Goal: Transaction & Acquisition: Book appointment/travel/reservation

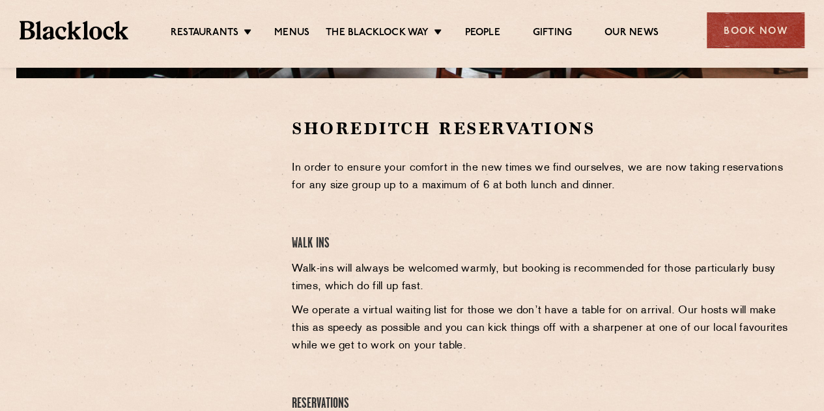
scroll to position [390, 0]
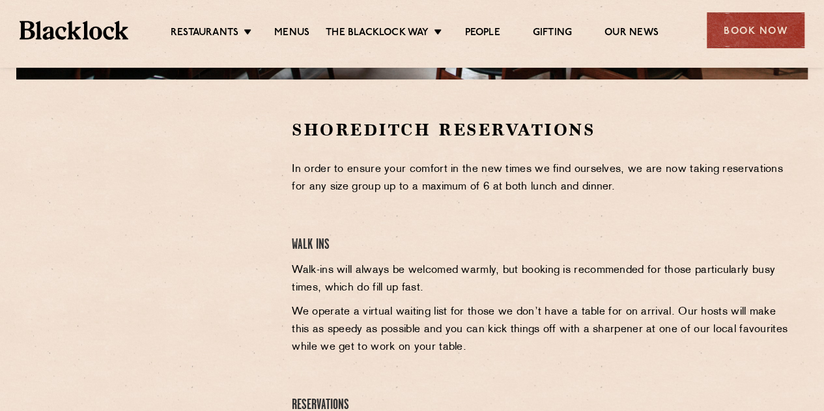
click at [257, 195] on div at bounding box center [153, 217] width 240 height 196
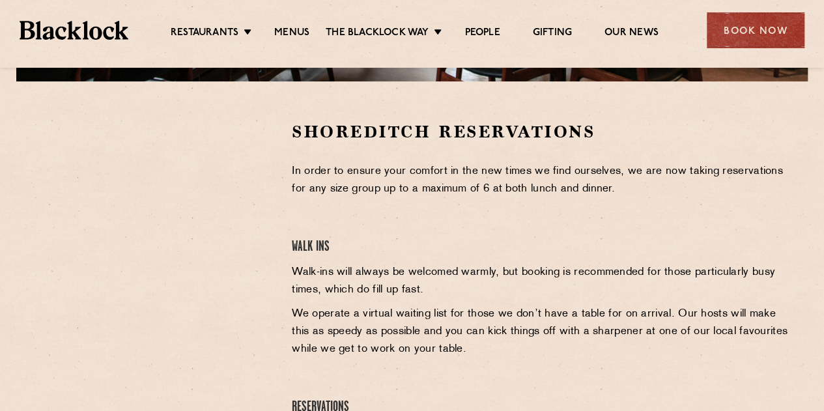
scroll to position [269, 0]
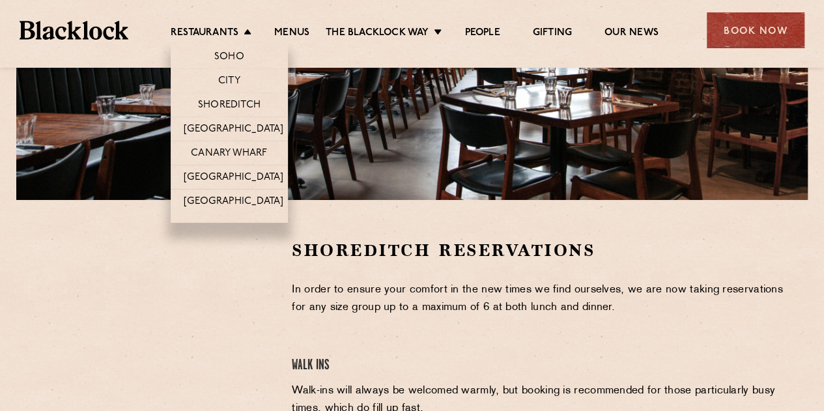
click at [224, 49] on li "Soho" at bounding box center [229, 54] width 117 height 27
click at [223, 127] on link "[GEOGRAPHIC_DATA]" at bounding box center [234, 130] width 100 height 14
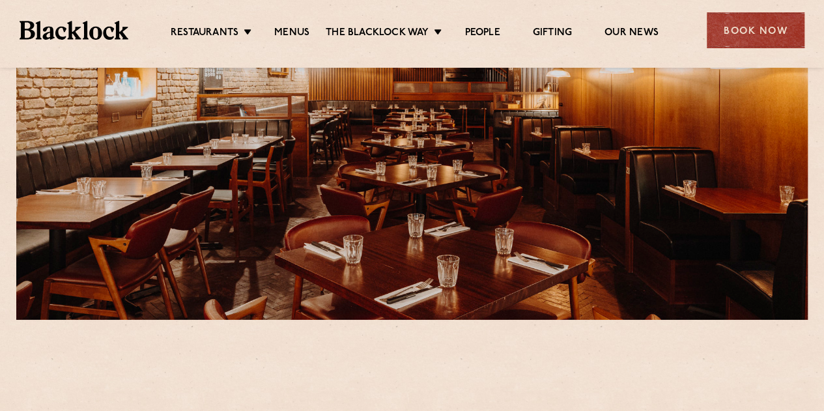
scroll to position [149, 0]
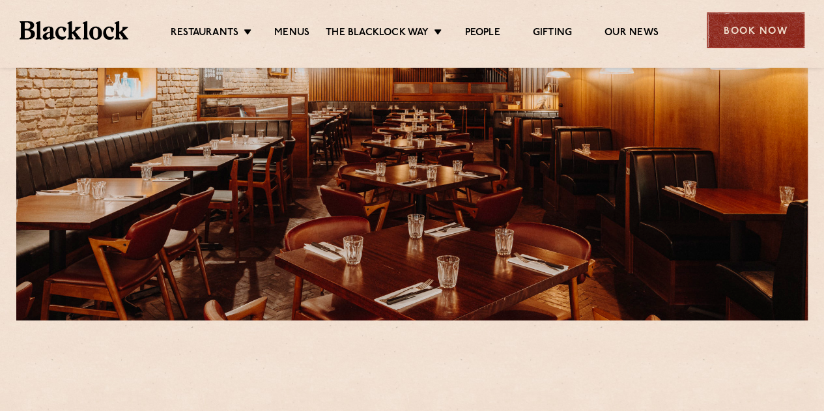
click at [757, 28] on div "Book Now" at bounding box center [756, 30] width 98 height 36
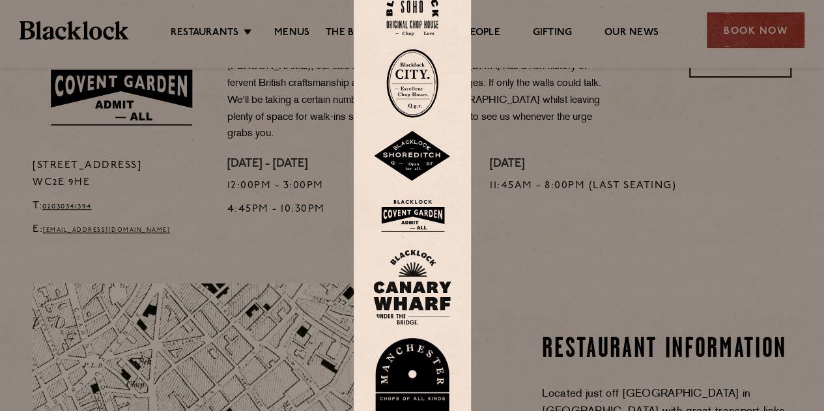
scroll to position [467, 0]
click at [416, 92] on img at bounding box center [412, 83] width 52 height 69
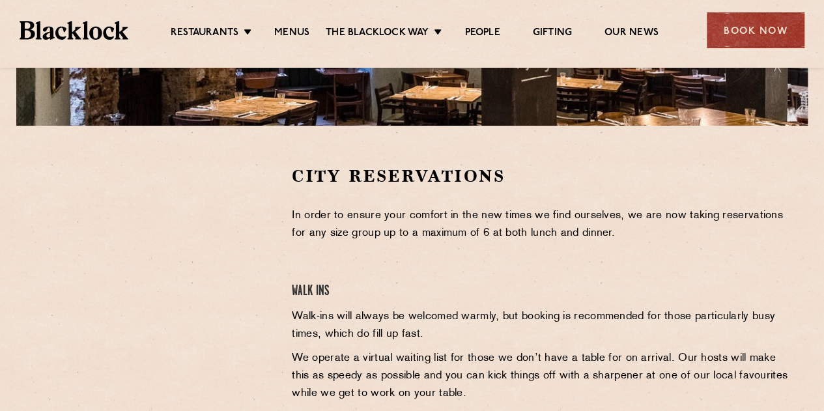
scroll to position [344, 0]
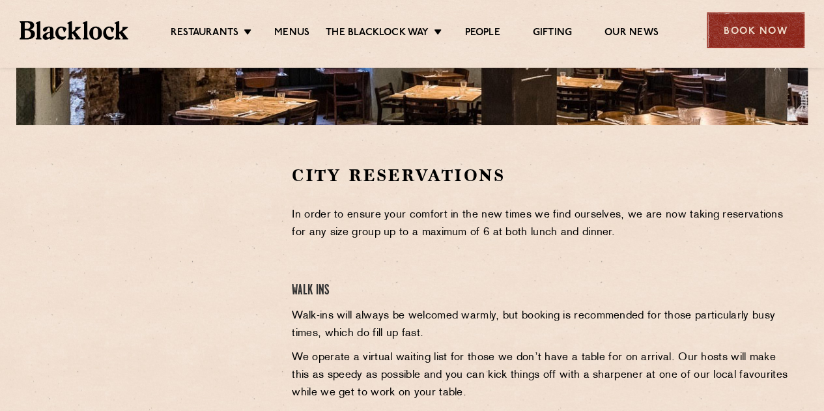
click at [735, 41] on div "Book Now" at bounding box center [756, 30] width 98 height 36
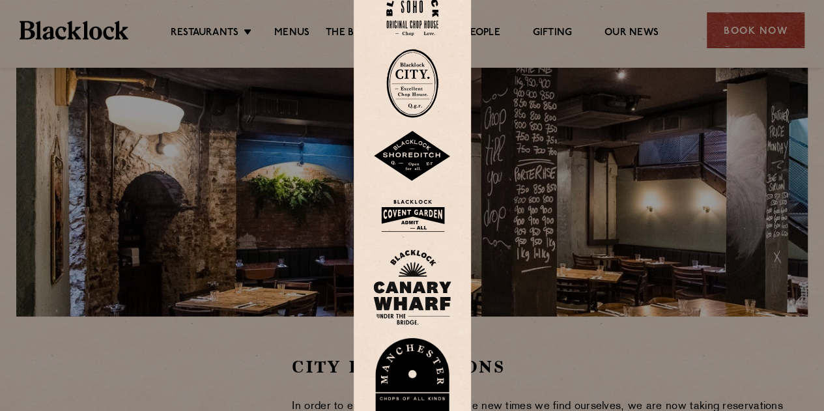
scroll to position [138, 0]
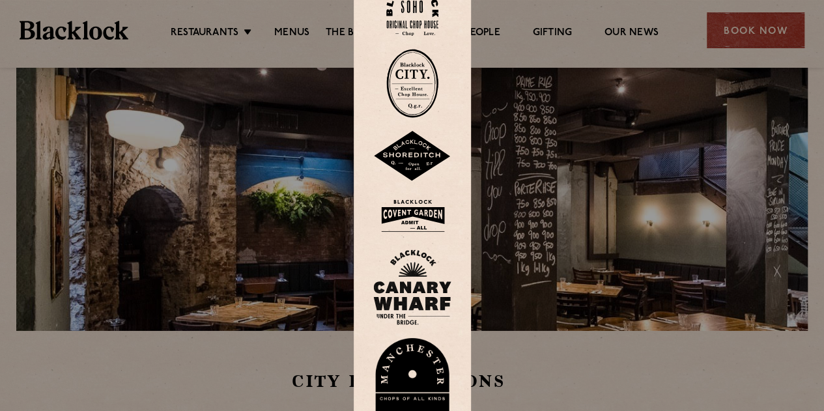
click at [412, 7] on img at bounding box center [412, 9] width 52 height 53
